Goal: Communication & Community: Answer question/provide support

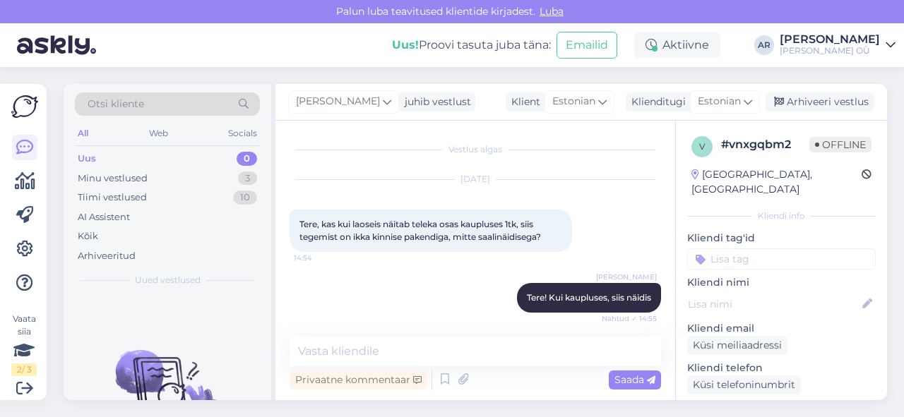
scroll to position [678, 0]
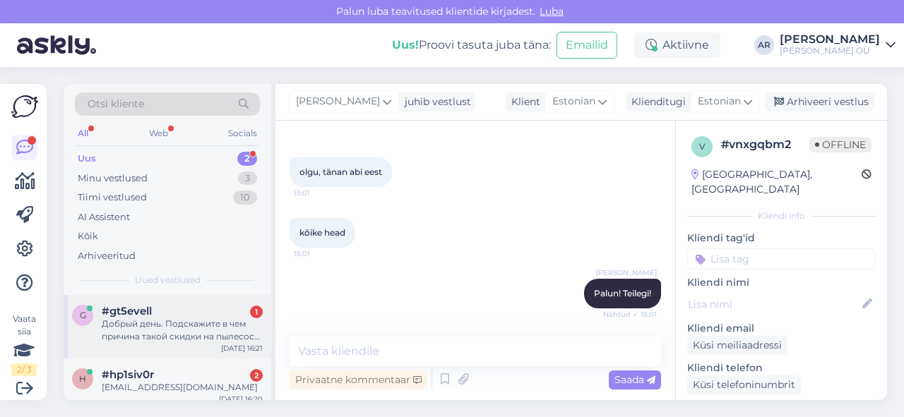
click at [199, 318] on div "Добрый день. Подскажите в чем причина такой скидки на пылесос Dream H15 PRO Hea…" at bounding box center [182, 330] width 161 height 25
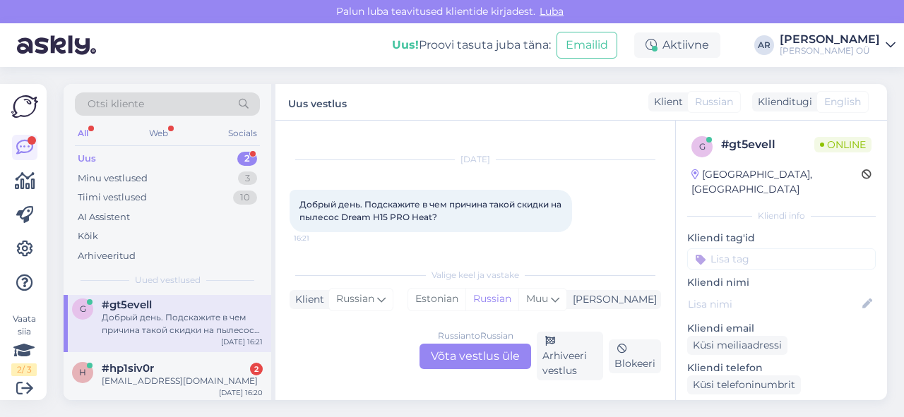
scroll to position [8, 0]
click at [493, 353] on div "Russian to Russian Võta vestlus üle" at bounding box center [475, 356] width 112 height 25
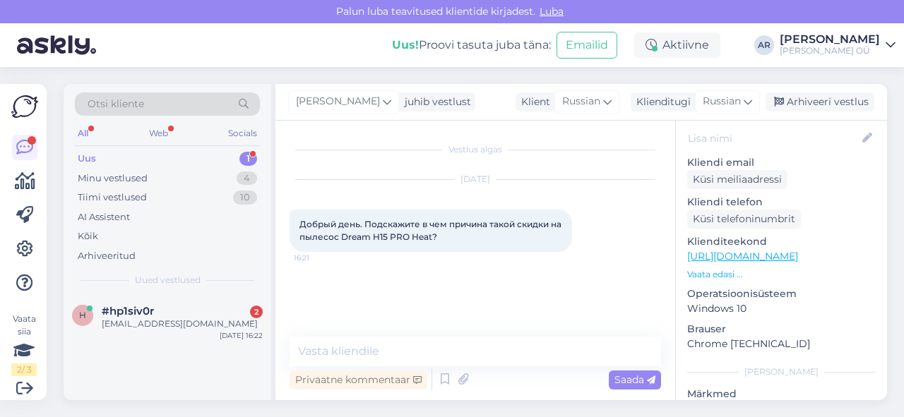
scroll to position [124, 0]
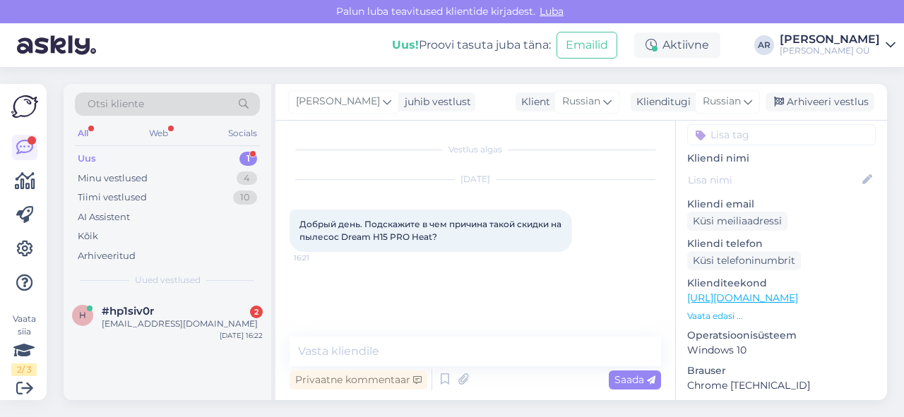
click at [744, 292] on link "[URL][DOMAIN_NAME]" at bounding box center [742, 298] width 111 height 13
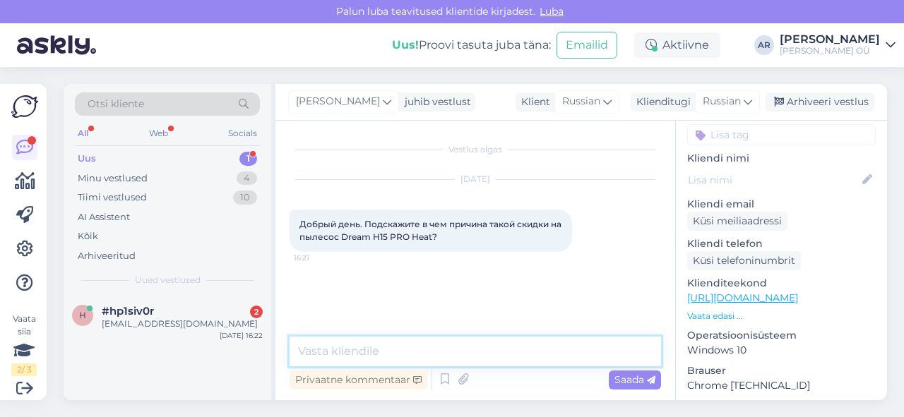
click at [369, 344] on textarea at bounding box center [475, 352] width 371 height 30
type textarea "Здравствуйте"
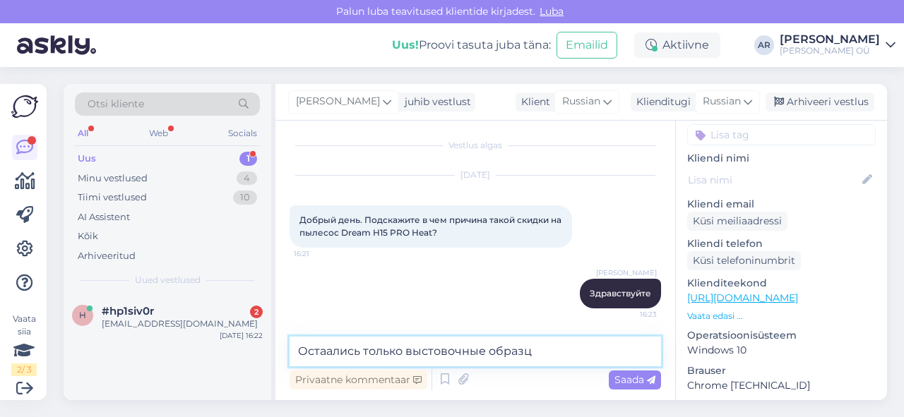
type textarea "Остаались только выстовочные образцы"
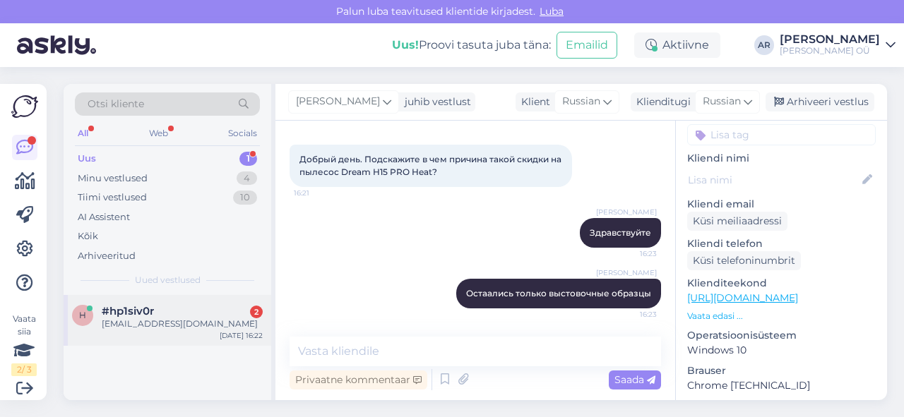
click at [229, 312] on div "#hp1siv0r 2" at bounding box center [182, 311] width 161 height 13
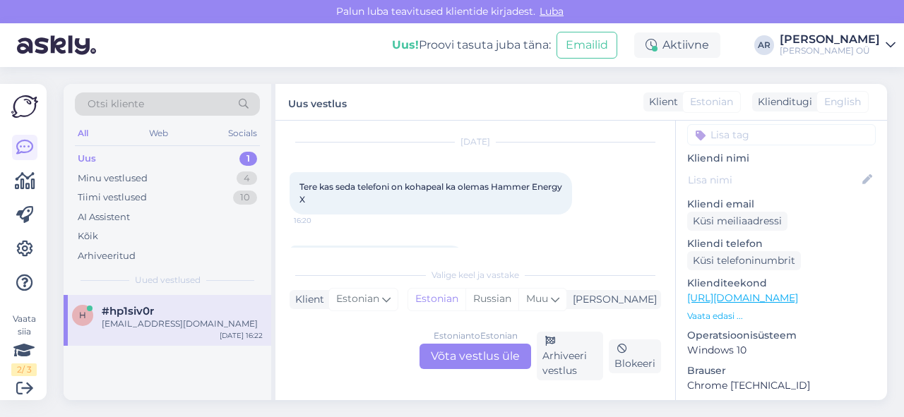
scroll to position [39, 0]
click at [485, 347] on div "Estonian to Estonian Võta vestlus üle" at bounding box center [475, 356] width 112 height 25
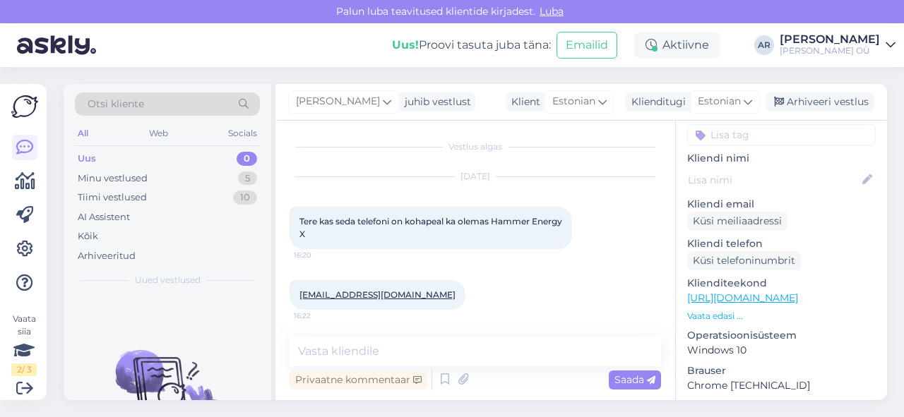
scroll to position [4, 0]
click at [755, 292] on link "[URL][DOMAIN_NAME]" at bounding box center [742, 298] width 111 height 13
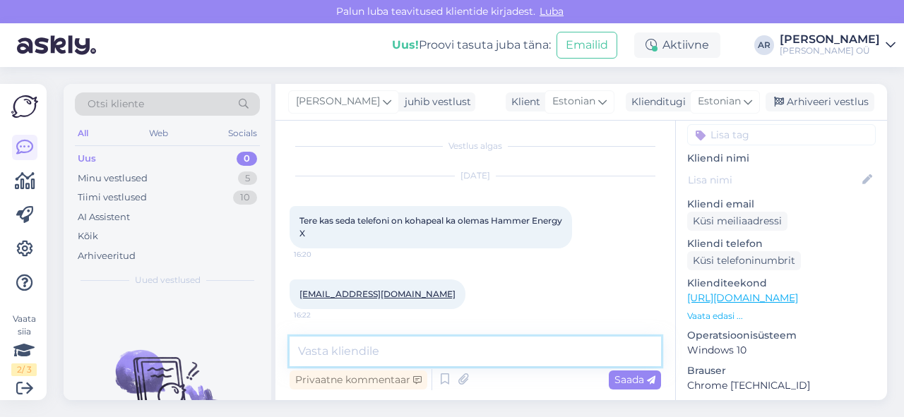
click at [393, 347] on textarea at bounding box center [475, 352] width 371 height 30
type textarea "[PERSON_NAME]"
type textarea "Tere! On saadaval sikupilli,"
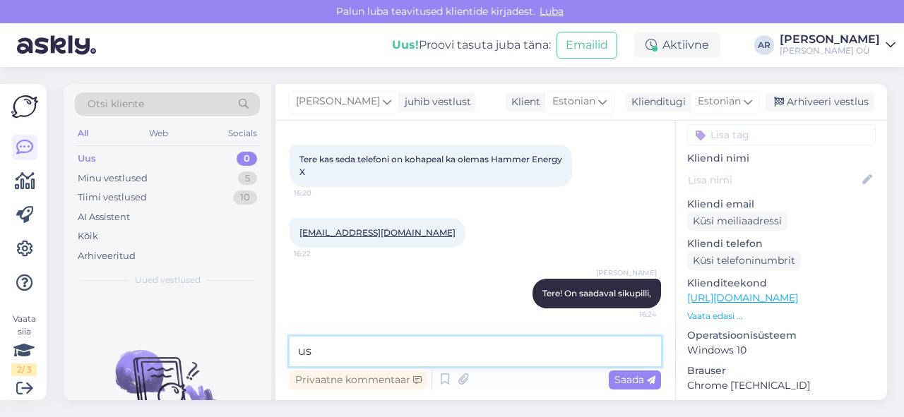
type textarea "u"
type textarea "[PERSON_NAME], Tähesaju"
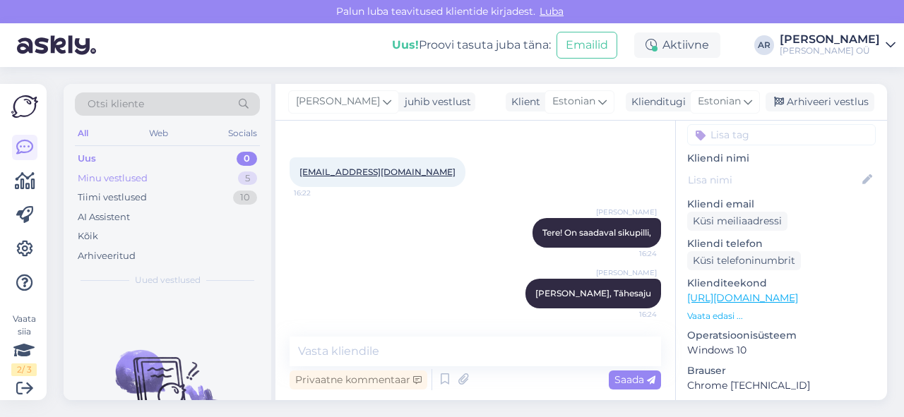
click at [209, 181] on div "Minu vestlused 5" at bounding box center [167, 179] width 185 height 20
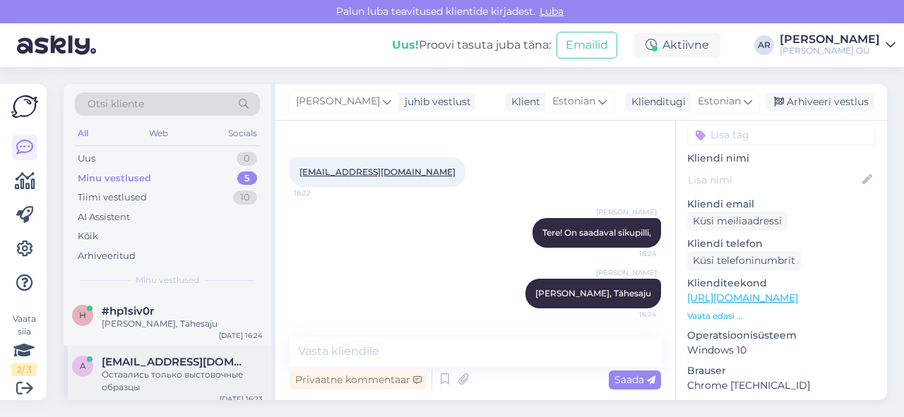
click at [220, 358] on span "[EMAIL_ADDRESS][DOMAIN_NAME]" at bounding box center [175, 362] width 147 height 13
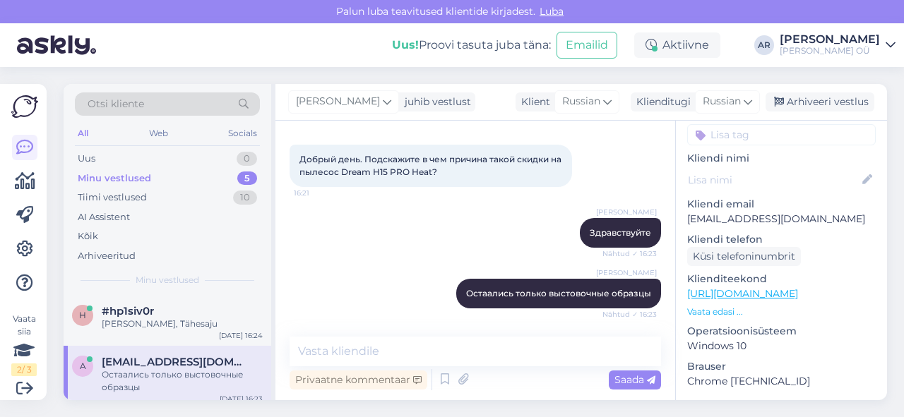
scroll to position [65, 0]
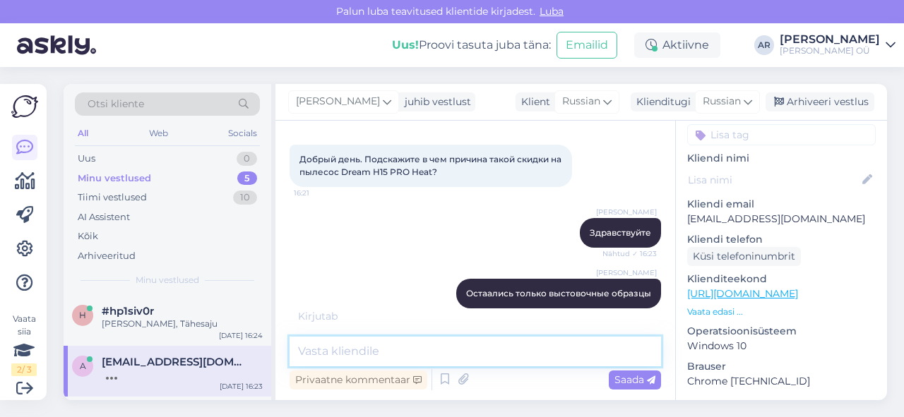
click at [375, 357] on textarea at bounding box center [475, 352] width 371 height 30
drag, startPoint x: 376, startPoint y: 357, endPoint x: 339, endPoint y: 280, distance: 84.6
click at [339, 280] on div "Vestlus algas [DATE] Добрый день. Подскажите в чем причина такой скидки на пыле…" at bounding box center [475, 261] width 400 height 280
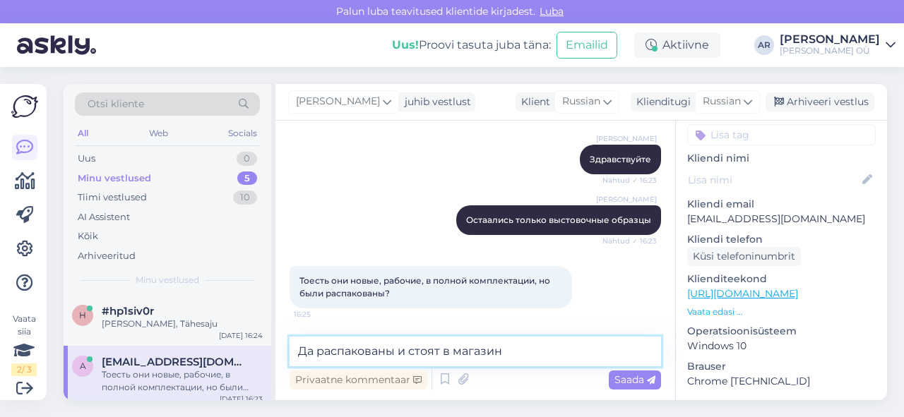
type textarea "Да распакованы и стоят в магазине"
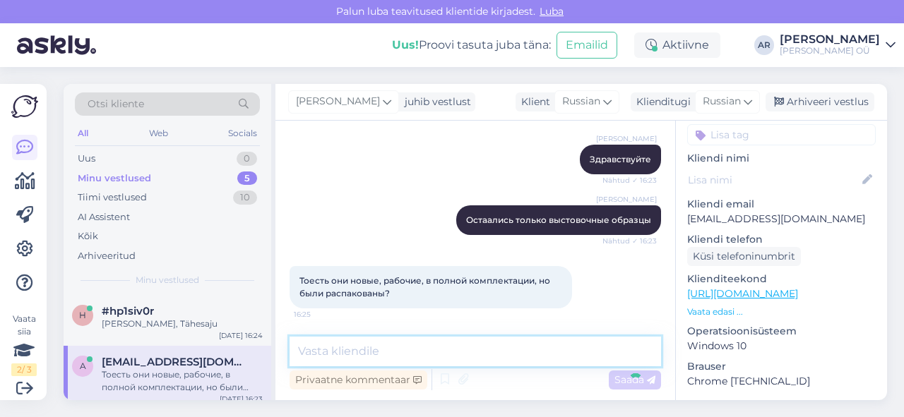
scroll to position [199, 0]
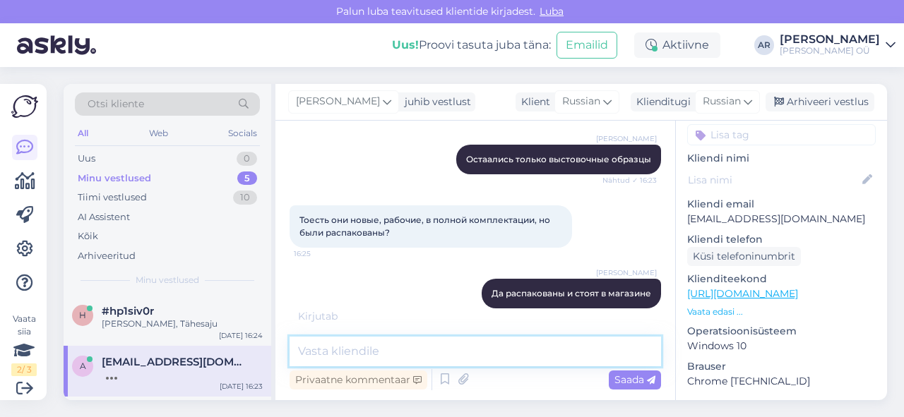
click at [356, 349] on textarea at bounding box center [475, 352] width 371 height 30
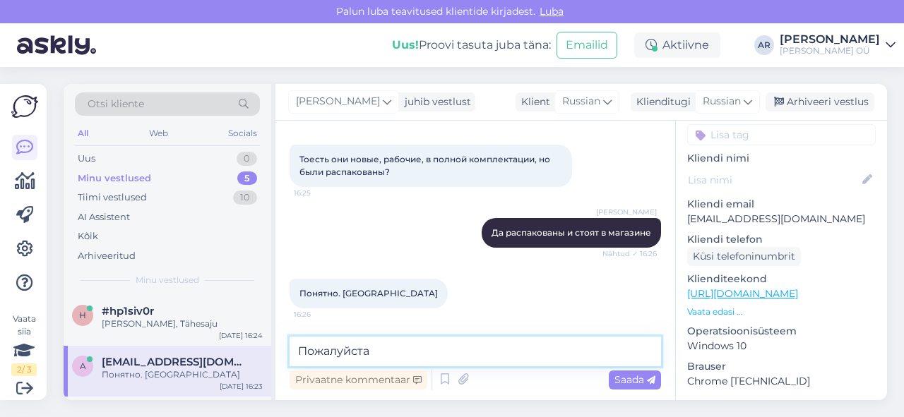
type textarea "Пожалуйста!"
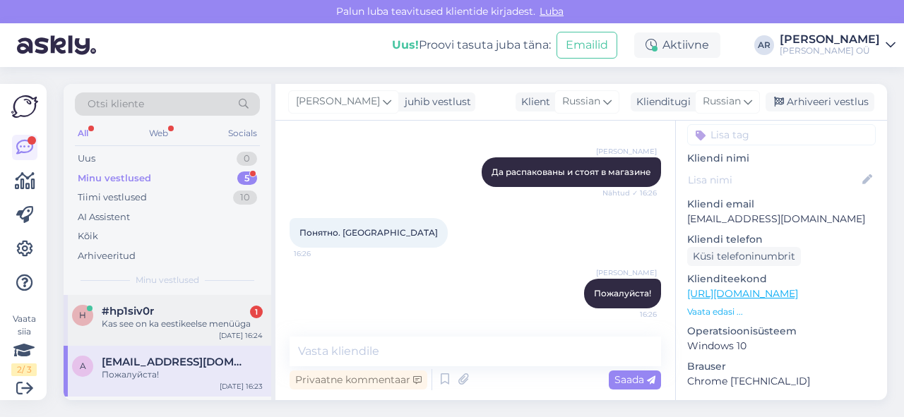
click at [226, 319] on div "Kas see on ka eestikeelse menüüga" at bounding box center [182, 324] width 161 height 13
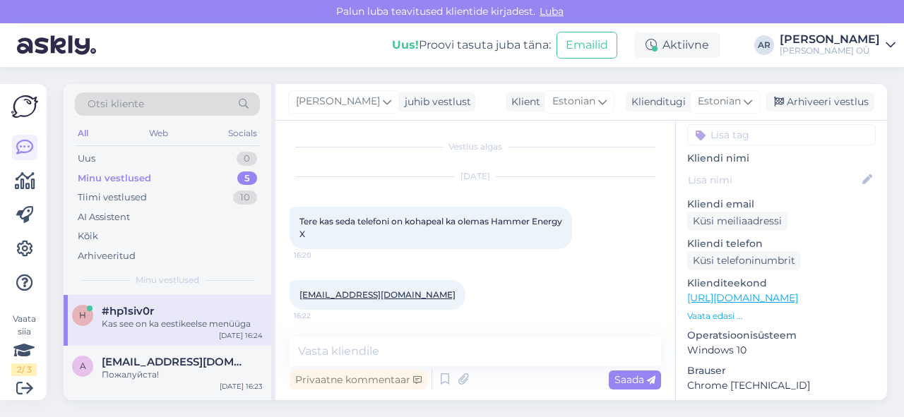
scroll to position [3, 0]
drag, startPoint x: 340, startPoint y: 237, endPoint x: 283, endPoint y: 217, distance: 59.8
click at [283, 217] on div "Vestlus algas [DATE] Tere kas seda telefoni on kohapeal ka olemas Hammer Energy…" at bounding box center [475, 261] width 400 height 280
copy span "Tere kas seda telefoni on kohapeal ka olemas Hammer Energy X"
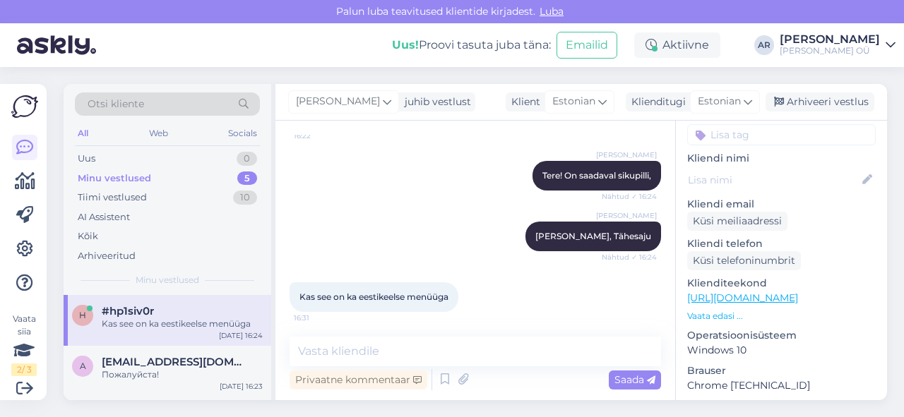
scroll to position [186, 0]
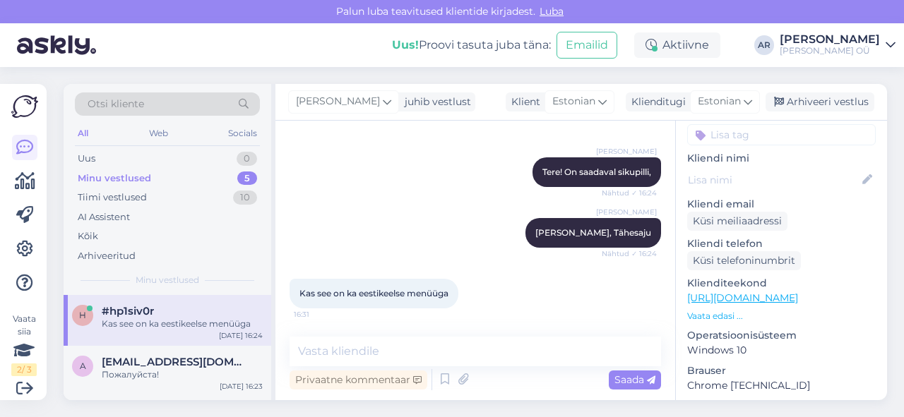
click at [424, 288] on span "Kas see on ka eestikeelse menüüga" at bounding box center [373, 293] width 149 height 11
copy div "Kas see on ka eestikeelse menüüga 16:31"
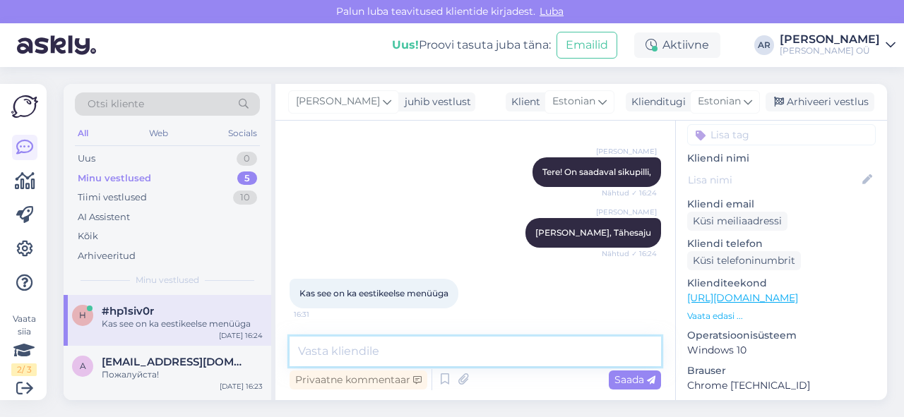
click at [441, 359] on textarea at bounding box center [475, 352] width 371 height 30
paste textarea "menüüsse võimalik lisada Eesti keel"
click at [362, 349] on textarea "menüüsse võimalik lisada Eesti keel" at bounding box center [475, 352] width 371 height 30
click at [313, 350] on textarea "menüüsse on võimalik lisada Eesti keel" at bounding box center [475, 352] width 371 height 30
click at [525, 350] on textarea "Menüüsse on võimalik lisada Eesti keel" at bounding box center [475, 352] width 371 height 30
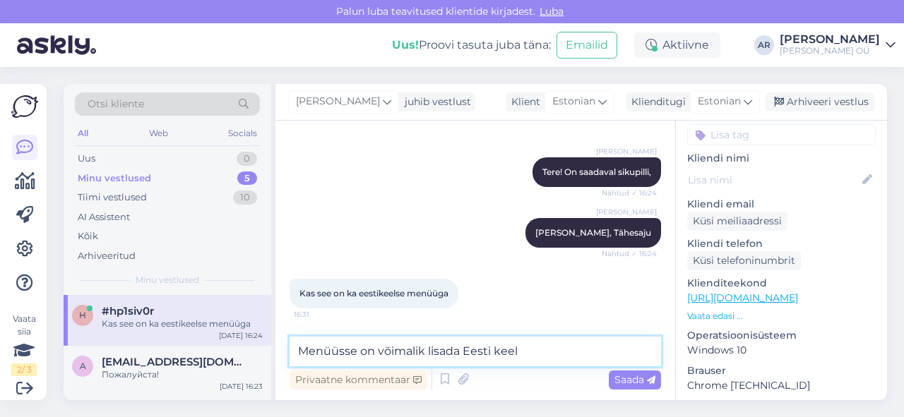
type textarea "Menüüsse on võimalik lisada Eesti keel."
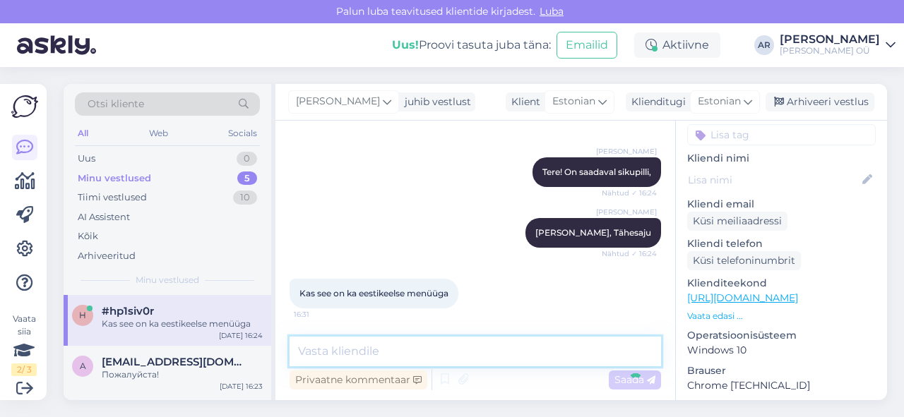
scroll to position [247, 0]
